Goal: Task Accomplishment & Management: Use online tool/utility

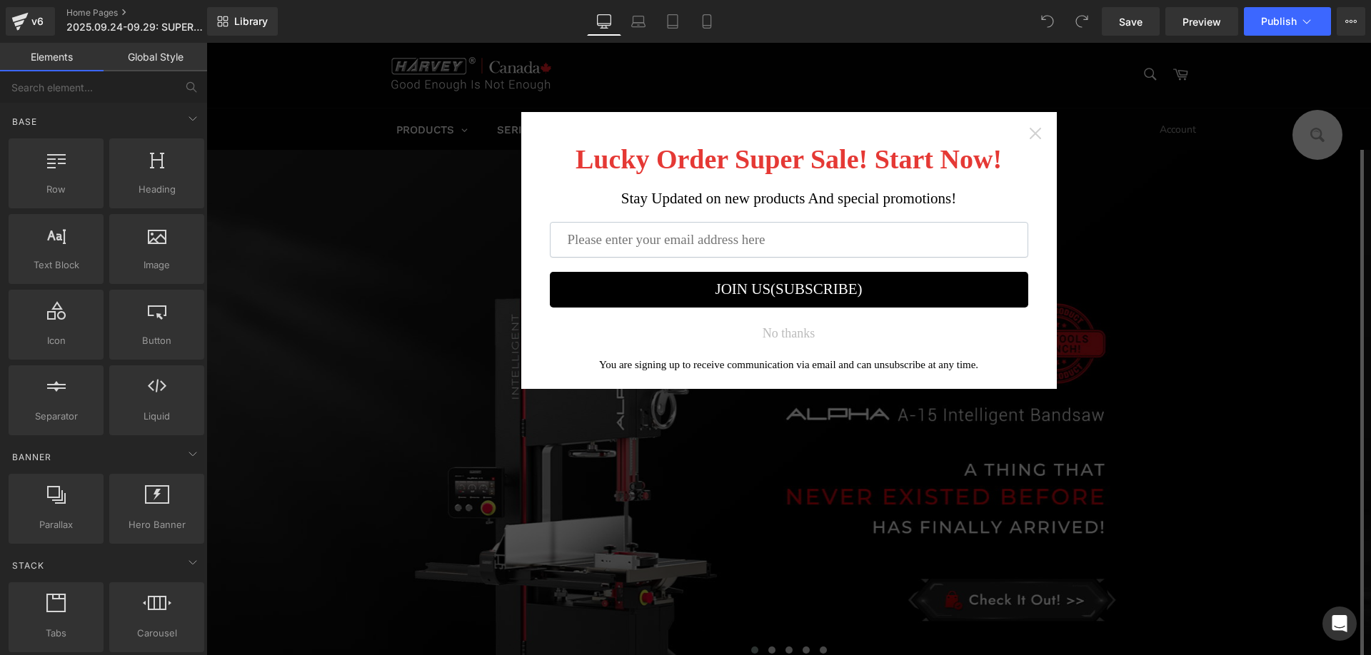
click at [1028, 133] on icon "Close widget" at bounding box center [1035, 133] width 14 height 14
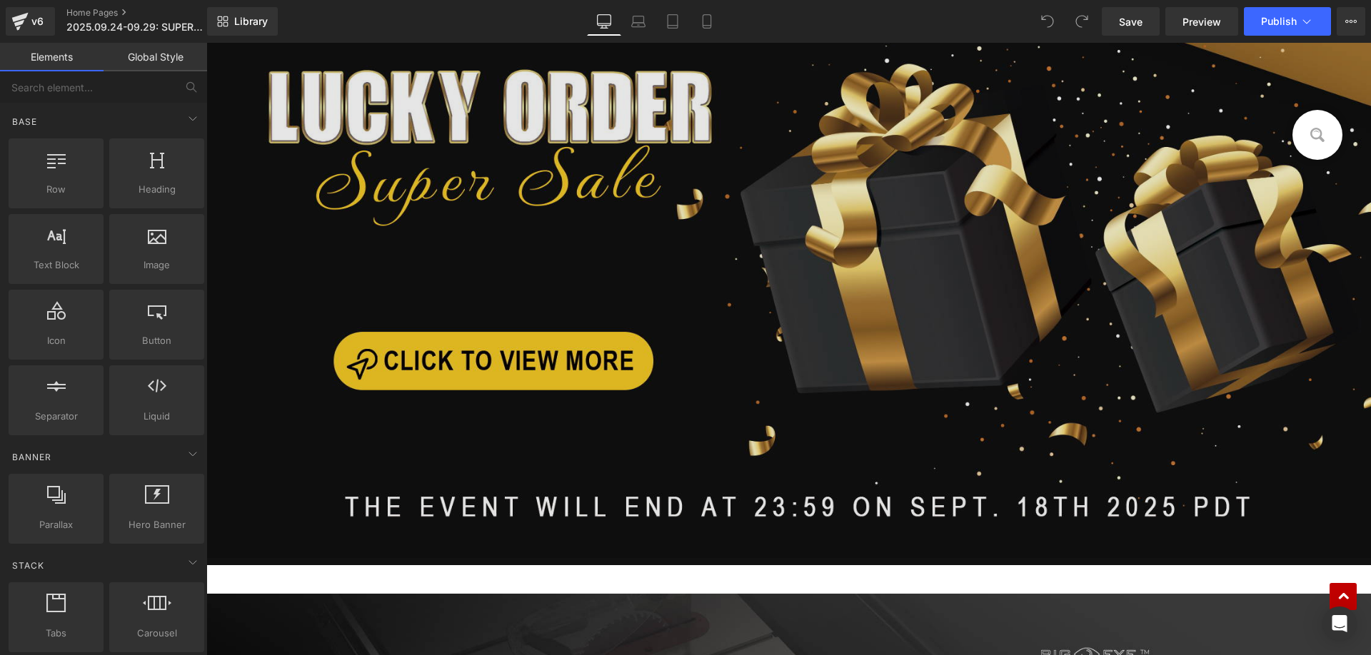
scroll to position [857, 0]
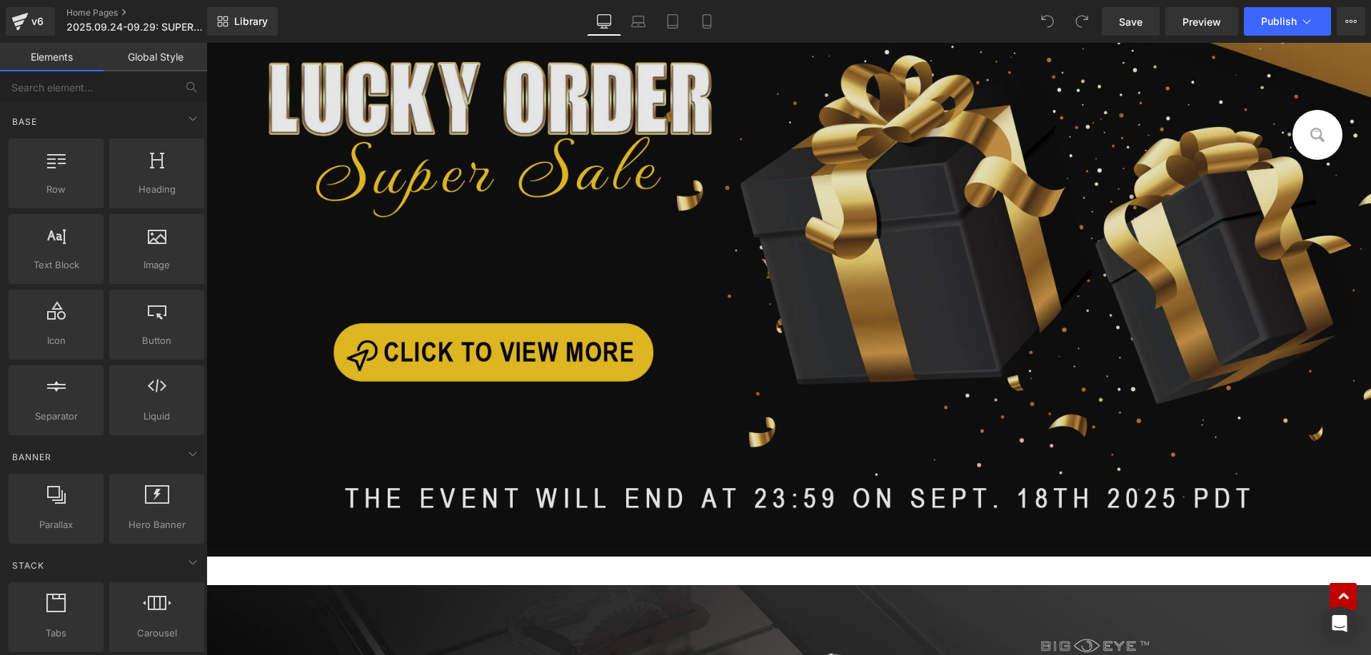
click at [732, 288] on img at bounding box center [788, 209] width 1164 height 682
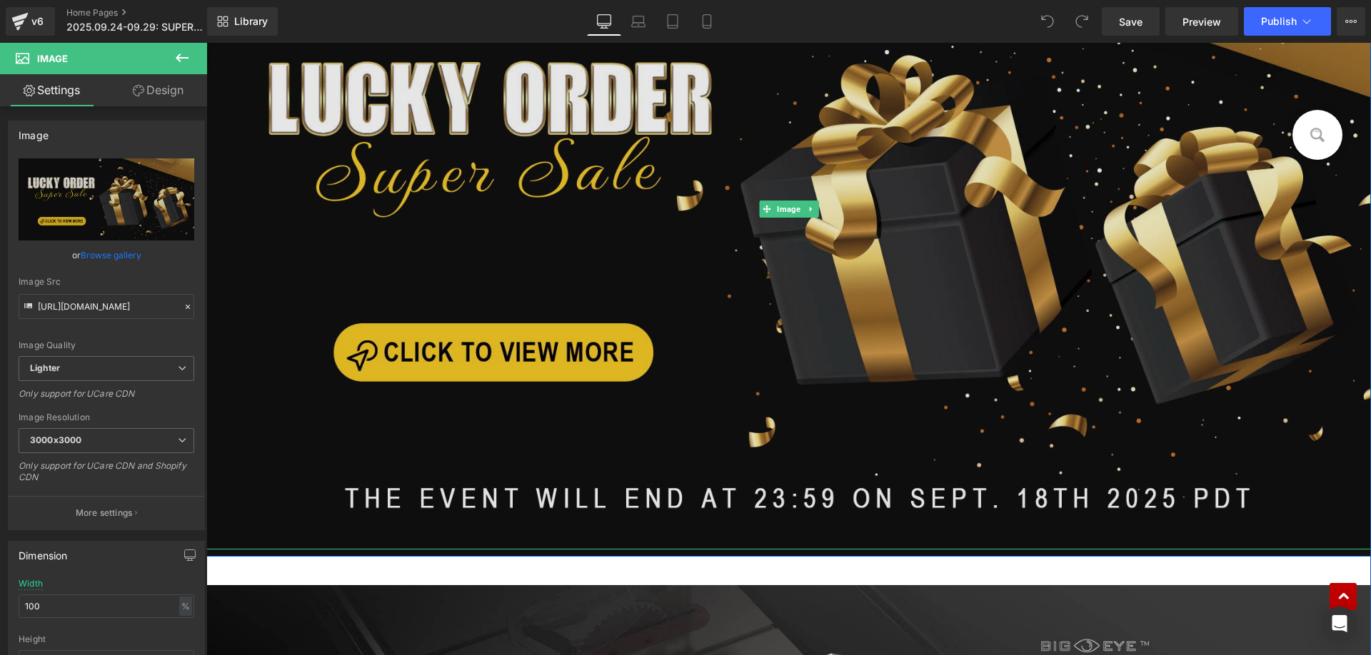
click at [812, 219] on img at bounding box center [788, 209] width 1164 height 682
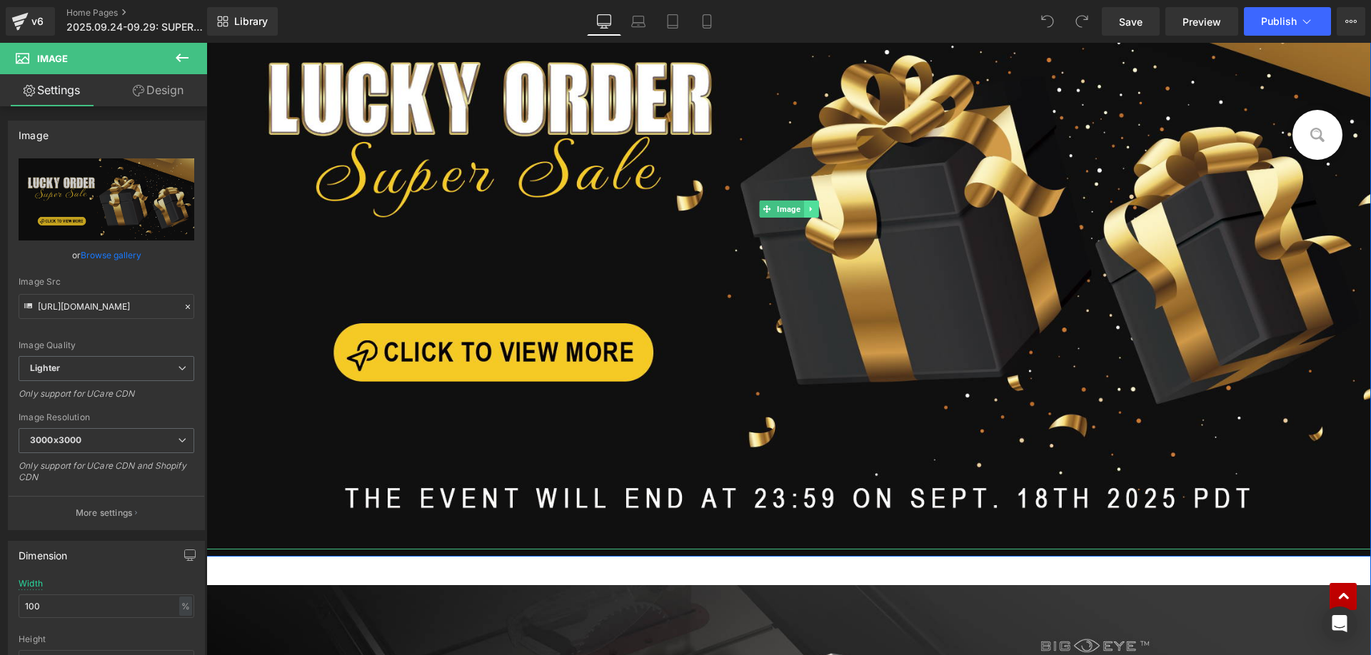
click at [811, 213] on link at bounding box center [810, 209] width 15 height 17
click at [800, 211] on icon at bounding box center [804, 209] width 8 height 9
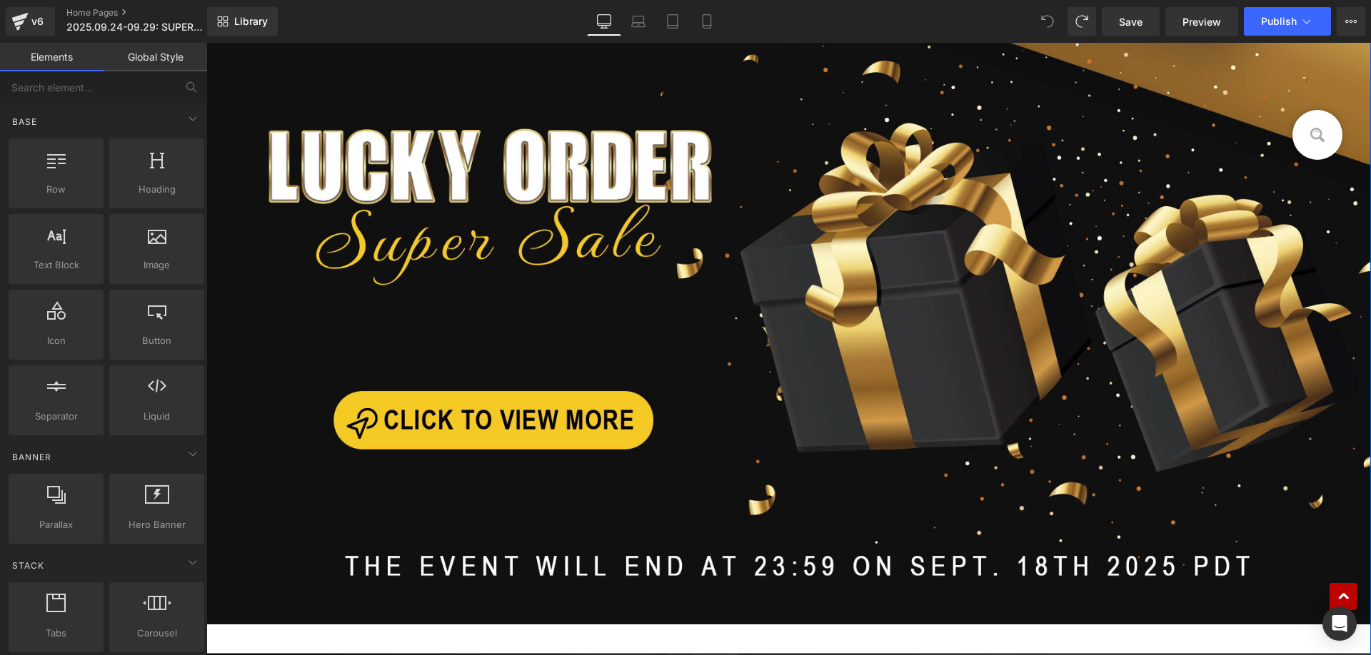
scroll to position [593, 0]
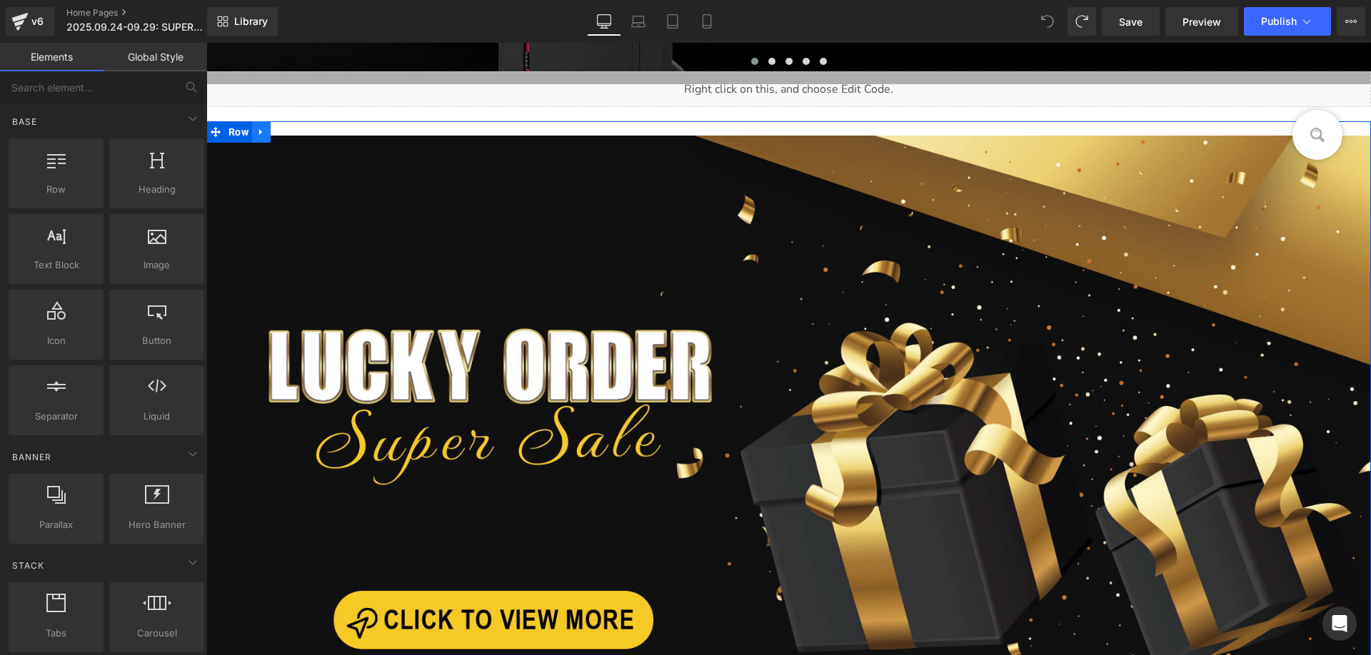
click at [261, 134] on link at bounding box center [261, 131] width 19 height 21
click at [275, 133] on icon at bounding box center [280, 132] width 10 height 10
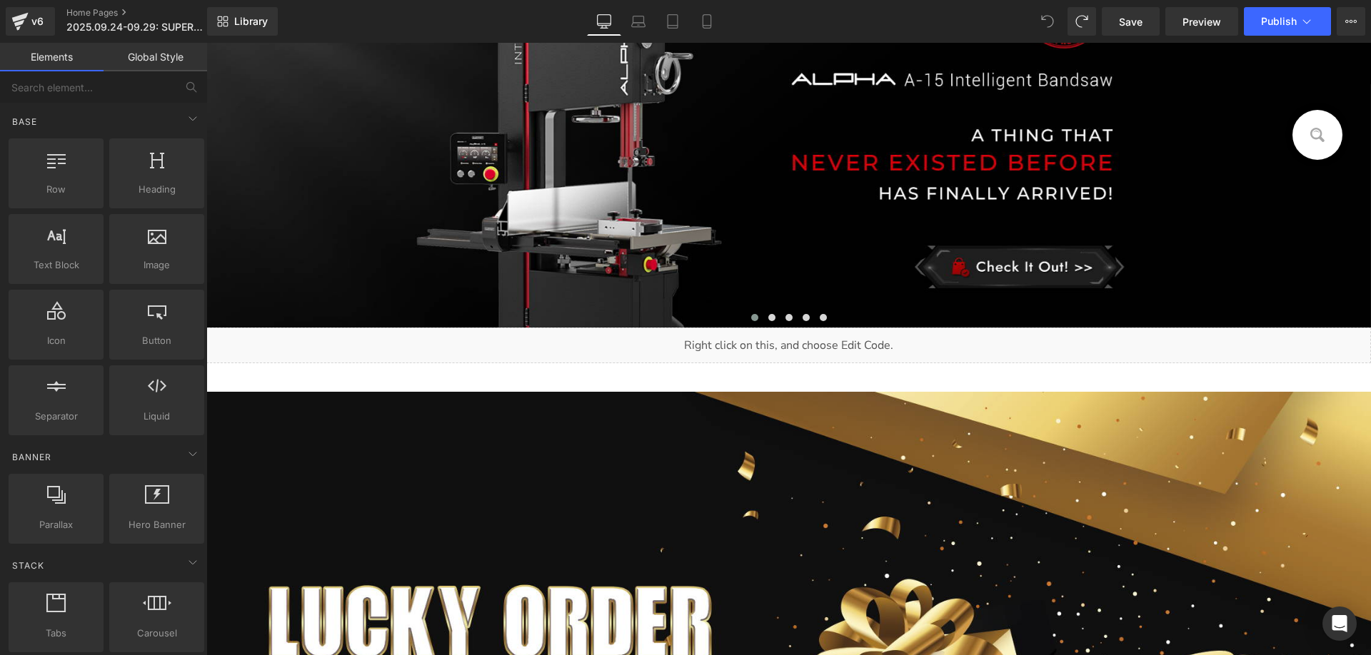
scroll to position [550, 0]
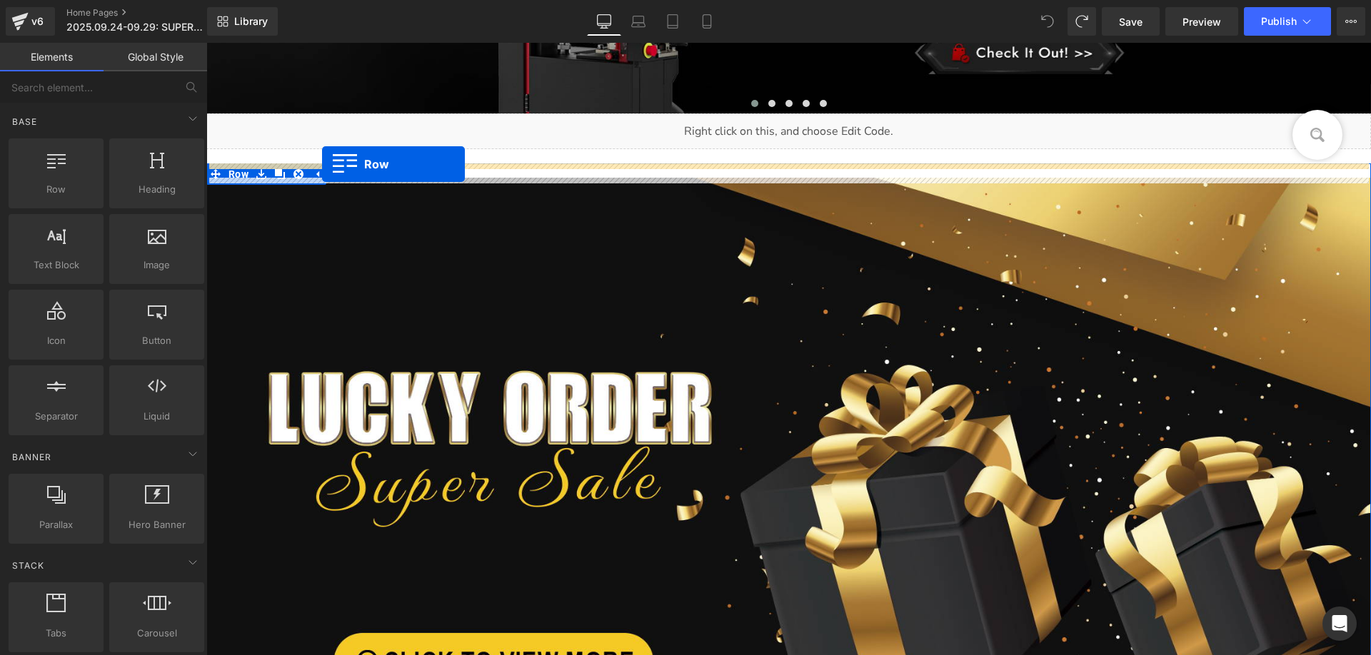
drag, startPoint x: 265, startPoint y: 229, endPoint x: 322, endPoint y: 164, distance: 86.5
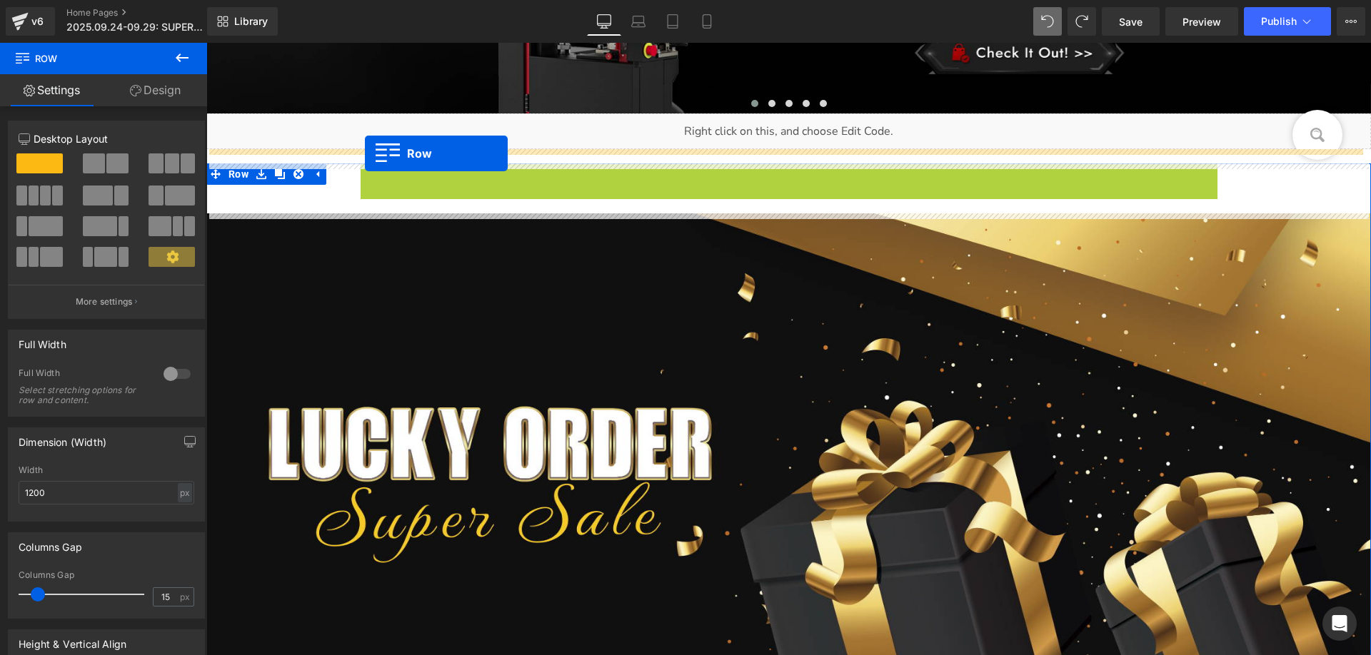
drag, startPoint x: 363, startPoint y: 176, endPoint x: 365, endPoint y: 153, distance: 22.2
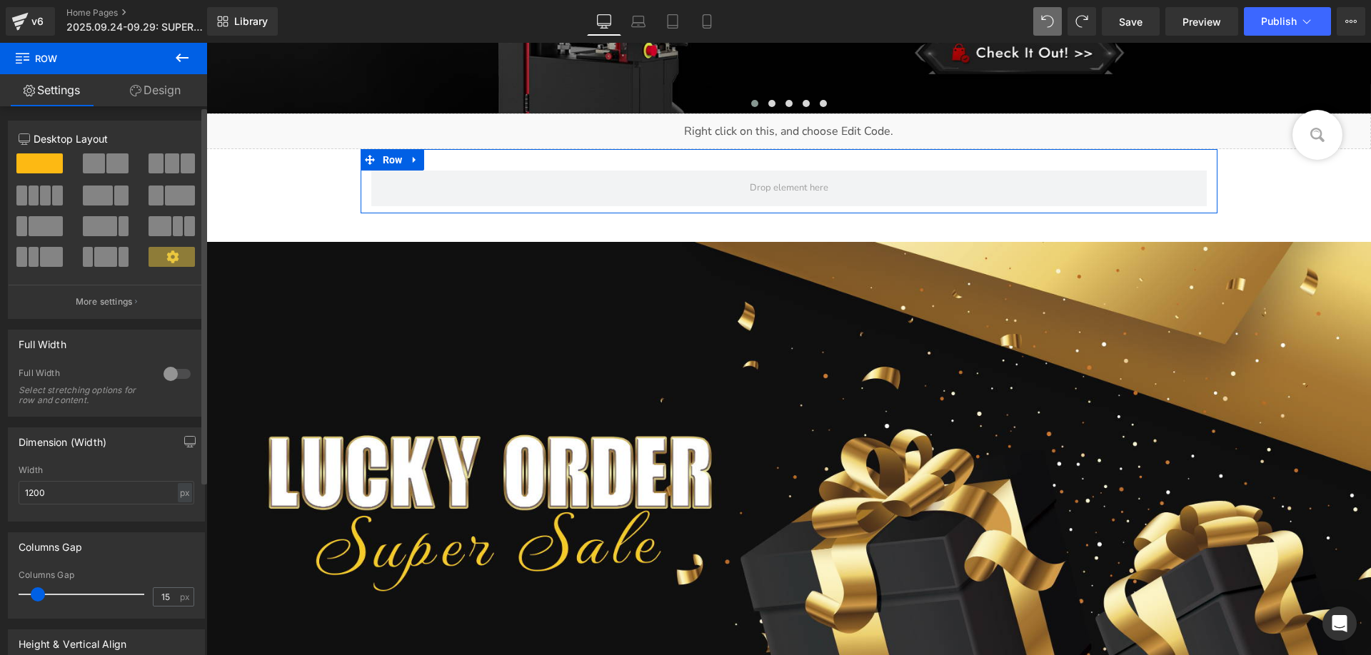
click at [170, 370] on div at bounding box center [177, 374] width 34 height 23
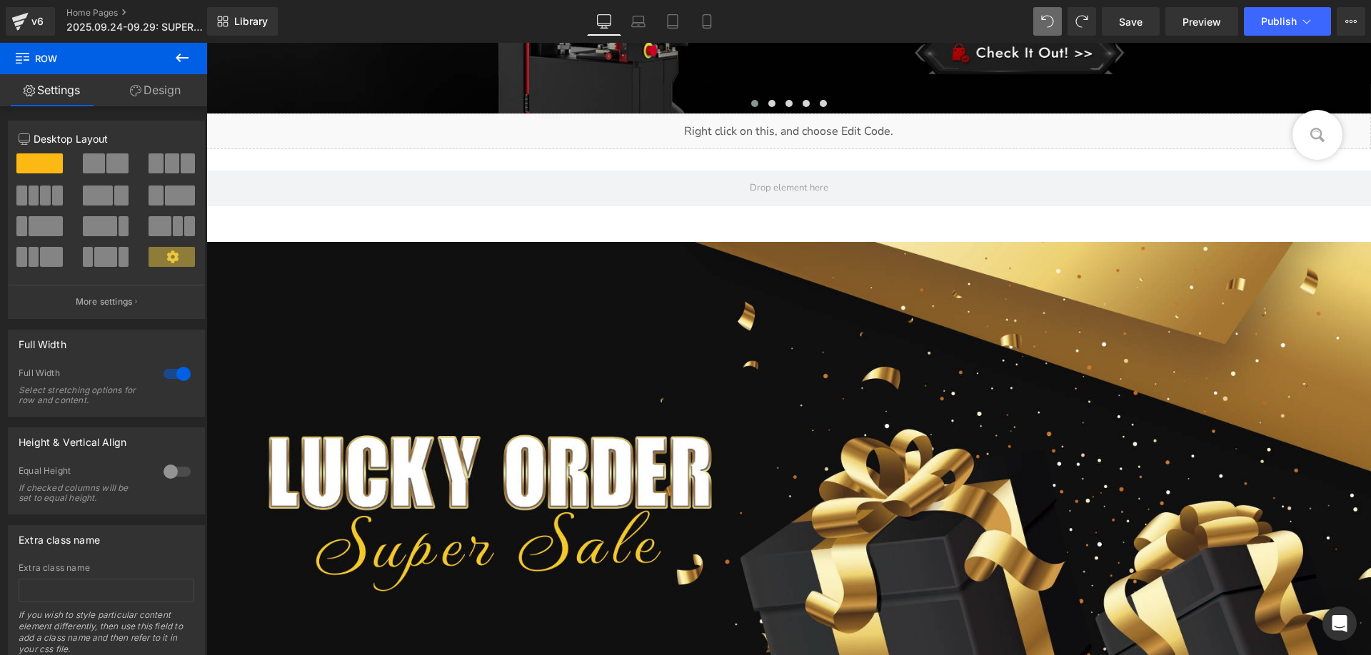
click at [181, 51] on icon at bounding box center [181, 57] width 17 height 17
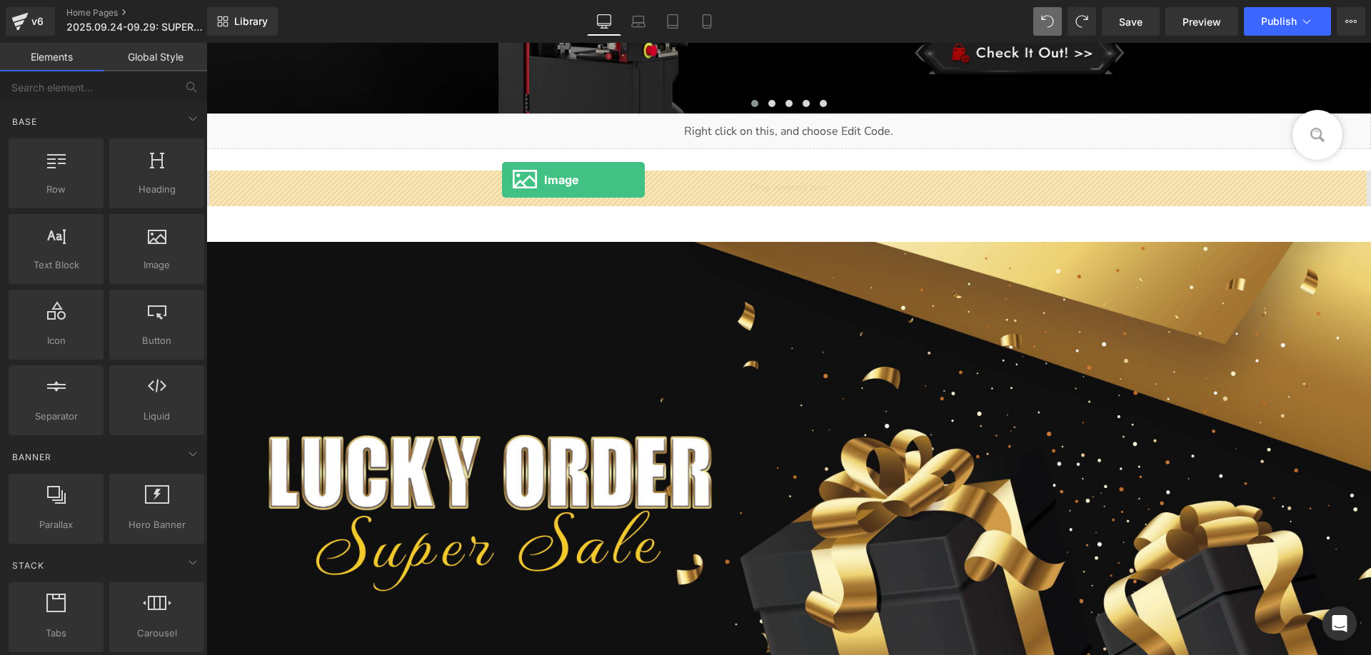
drag, startPoint x: 372, startPoint y: 289, endPoint x: 502, endPoint y: 180, distance: 169.7
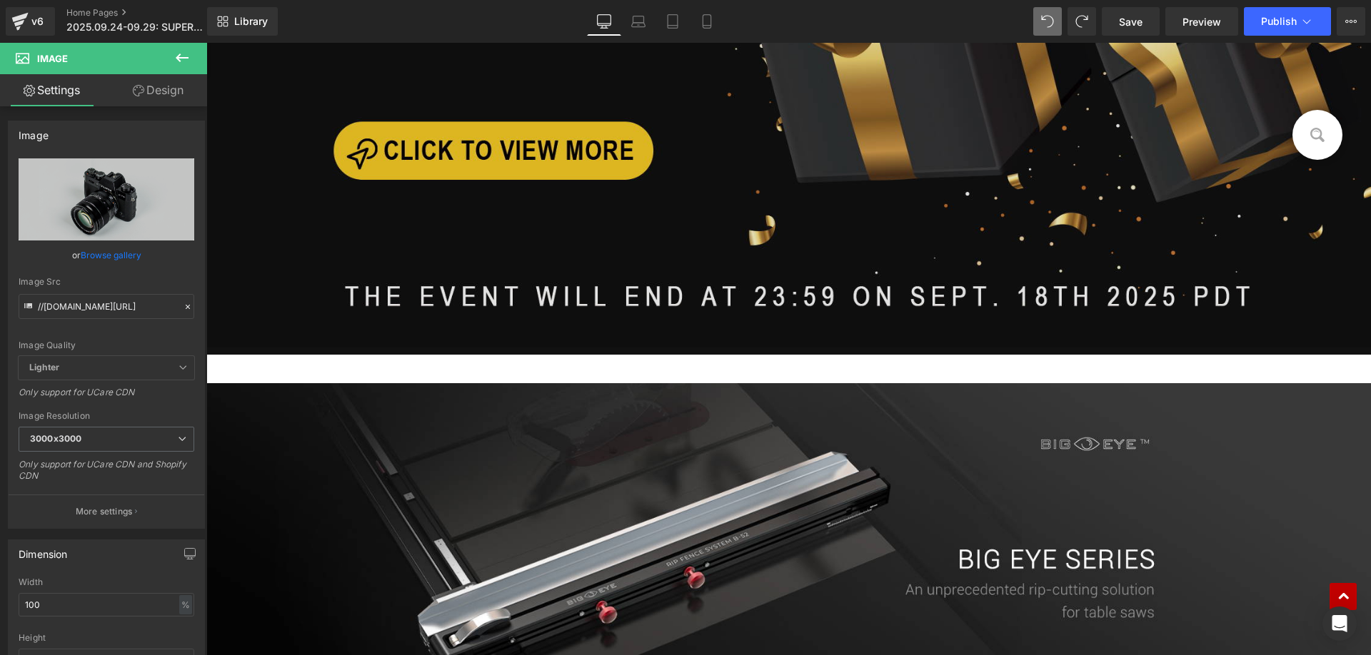
scroll to position [1856, 0]
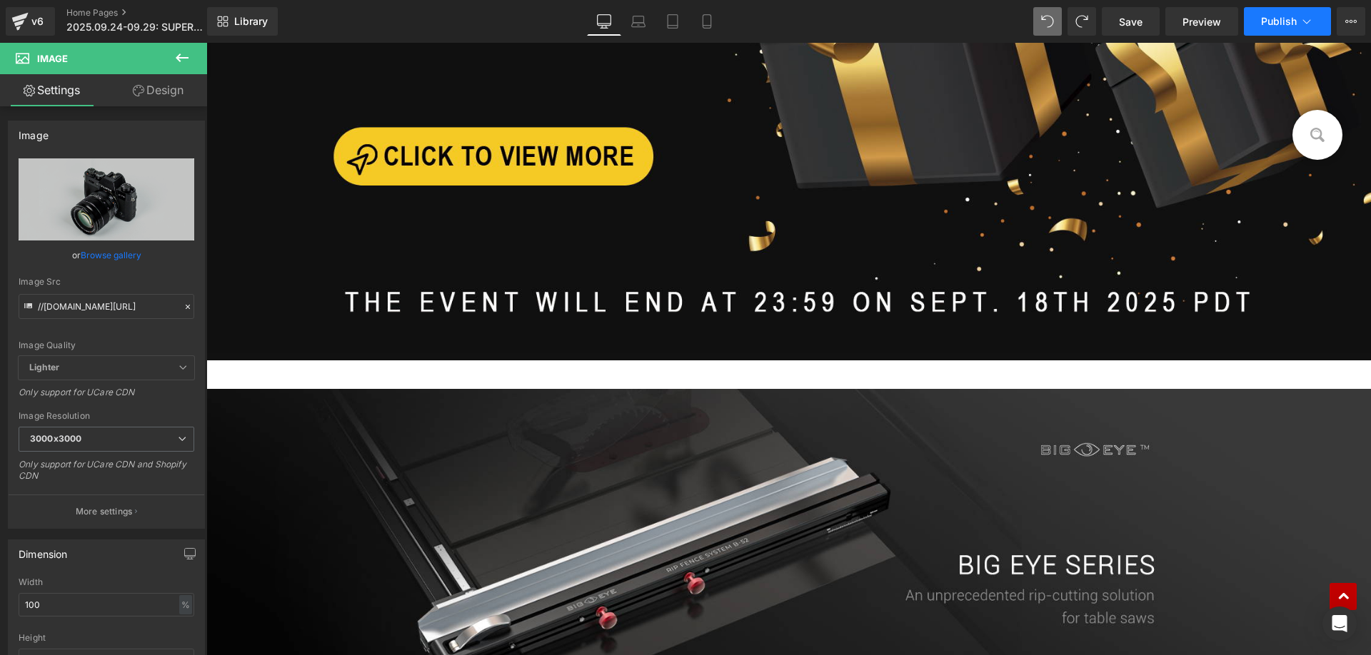
click at [1279, 24] on span "Publish" at bounding box center [1279, 21] width 36 height 11
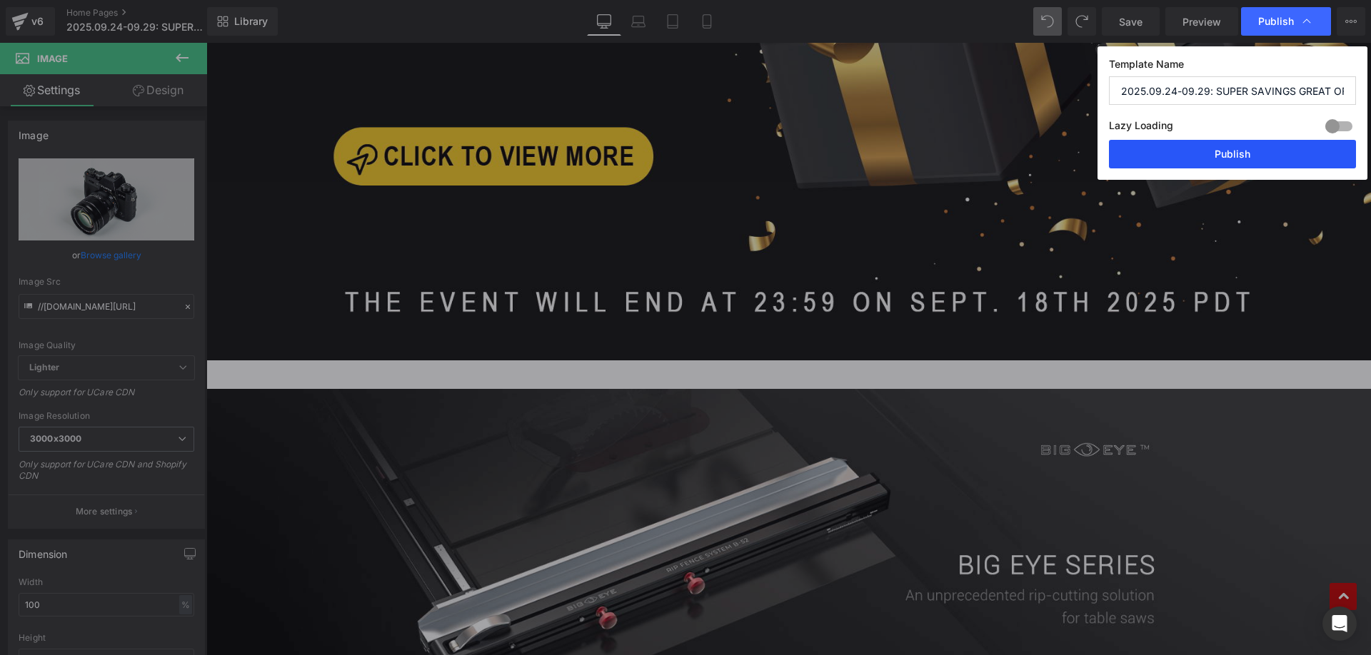
click at [1218, 155] on button "Publish" at bounding box center [1232, 154] width 247 height 29
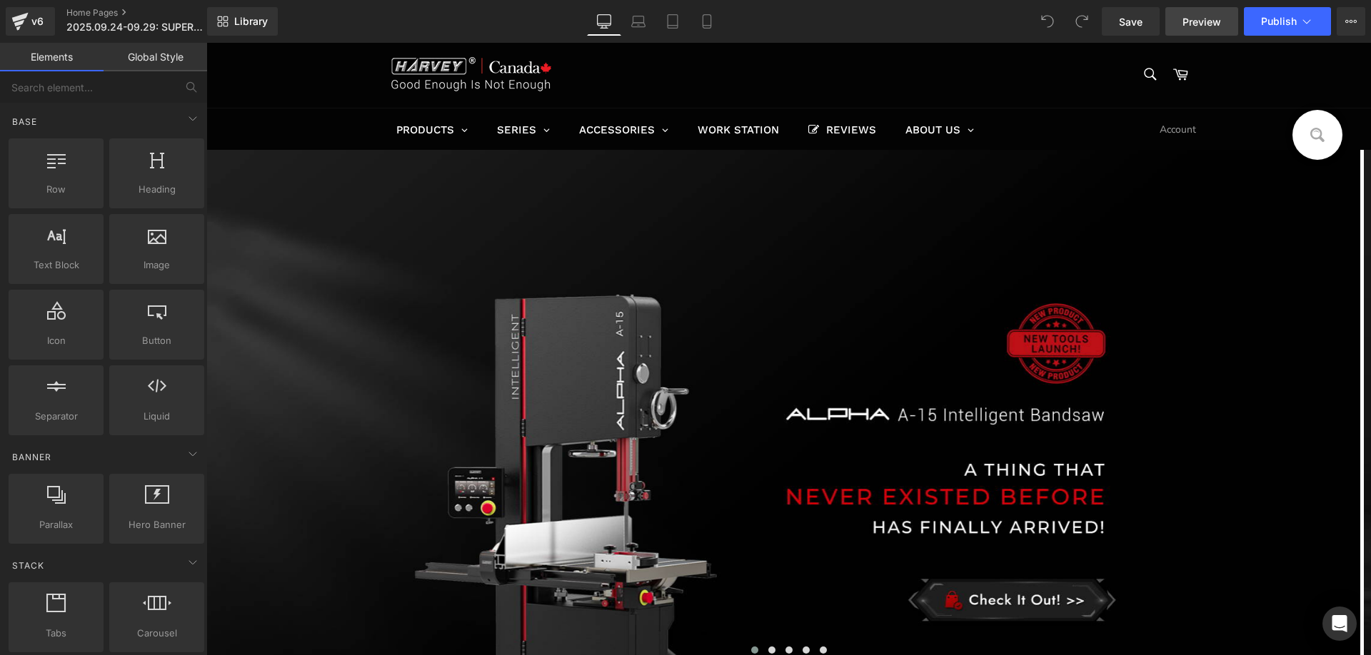
click at [1206, 19] on span "Preview" at bounding box center [1201, 21] width 39 height 15
